Goal: Information Seeking & Learning: Learn about a topic

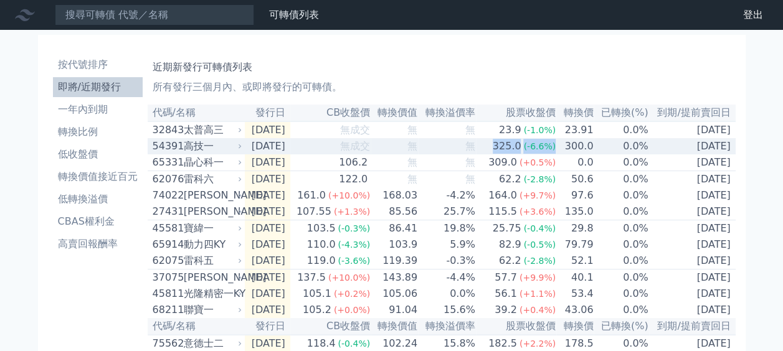
drag, startPoint x: 566, startPoint y: 150, endPoint x: 497, endPoint y: 152, distance: 68.6
click at [497, 152] on tr "54391 高技一 2025-09-09 無成交 無 無 325.0 (-6.6%) 300.0 0.0% 2028-09-09" at bounding box center [442, 146] width 588 height 16
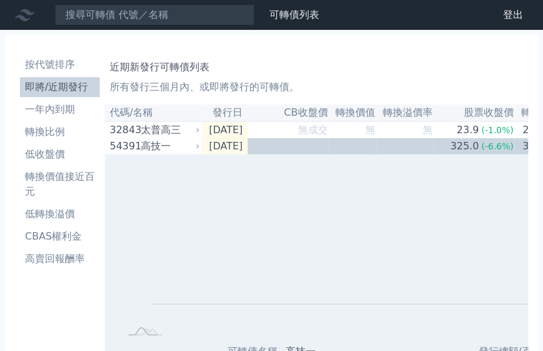
click at [502, 72] on h1 "近期新發行可轉債列表" at bounding box center [316, 67] width 413 height 15
drag, startPoint x: 533, startPoint y: 67, endPoint x: 390, endPoint y: 64, distance: 143.3
click at [390, 64] on h1 "近期新發行可轉債列表" at bounding box center [316, 67] width 413 height 15
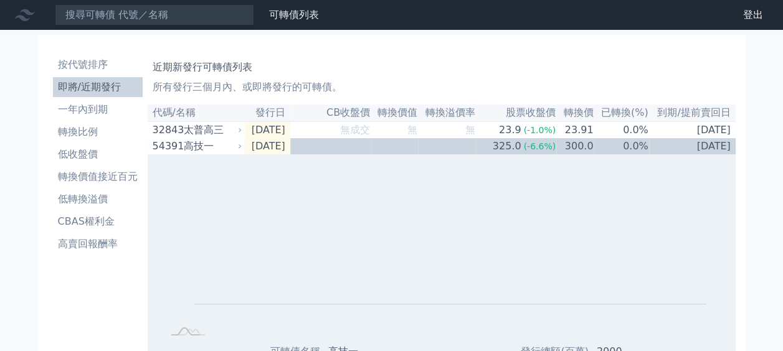
click at [658, 78] on div "近期新發行可轉債列表 所有發行三個月內、或即將發行的可轉債。" at bounding box center [442, 75] width 578 height 40
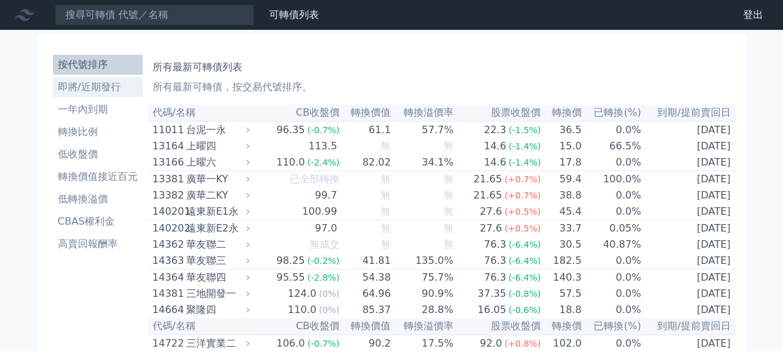
click at [110, 88] on li "即將/近期發行" at bounding box center [98, 87] width 90 height 15
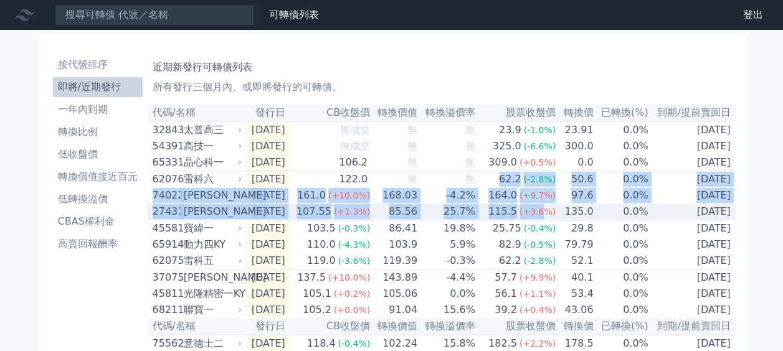
drag, startPoint x: 502, startPoint y: 176, endPoint x: 546, endPoint y: 226, distance: 66.6
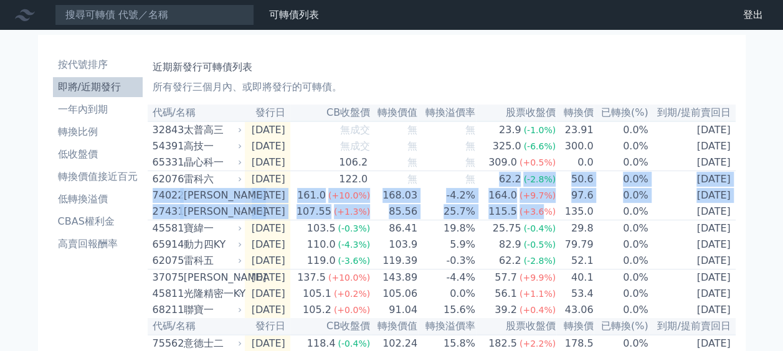
scroll to position [5, 0]
